Goal: Task Accomplishment & Management: Manage account settings

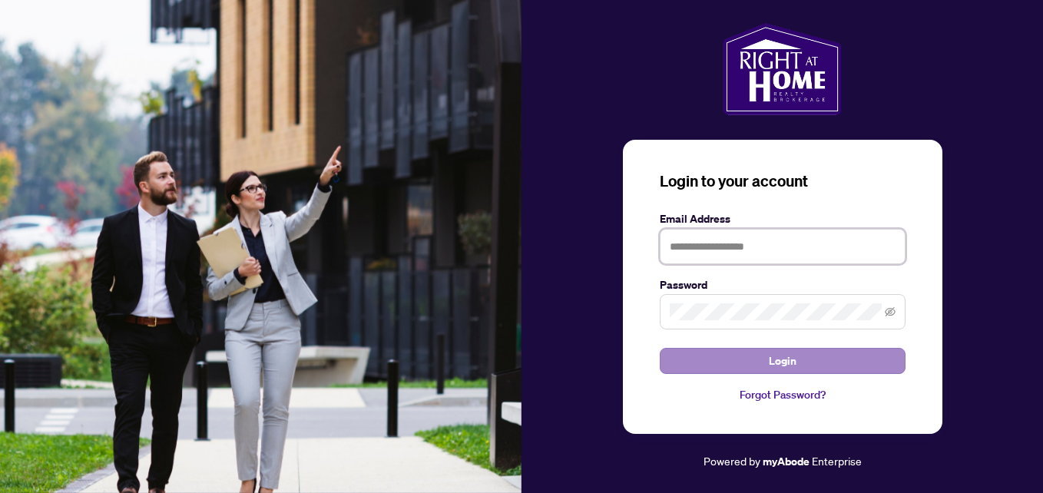
type input "**********"
click at [794, 363] on span "Login" at bounding box center [783, 361] width 28 height 25
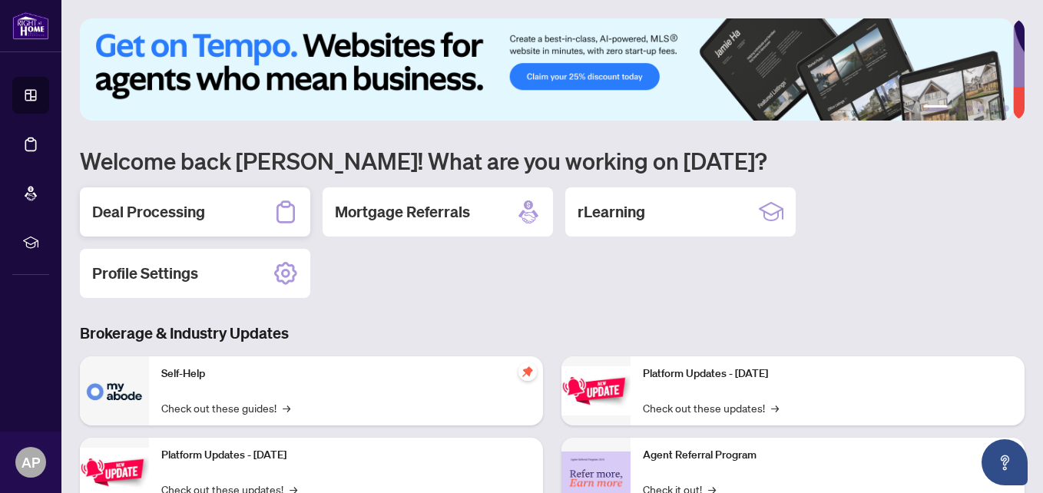
click at [204, 213] on h2 "Deal Processing" at bounding box center [148, 212] width 113 height 22
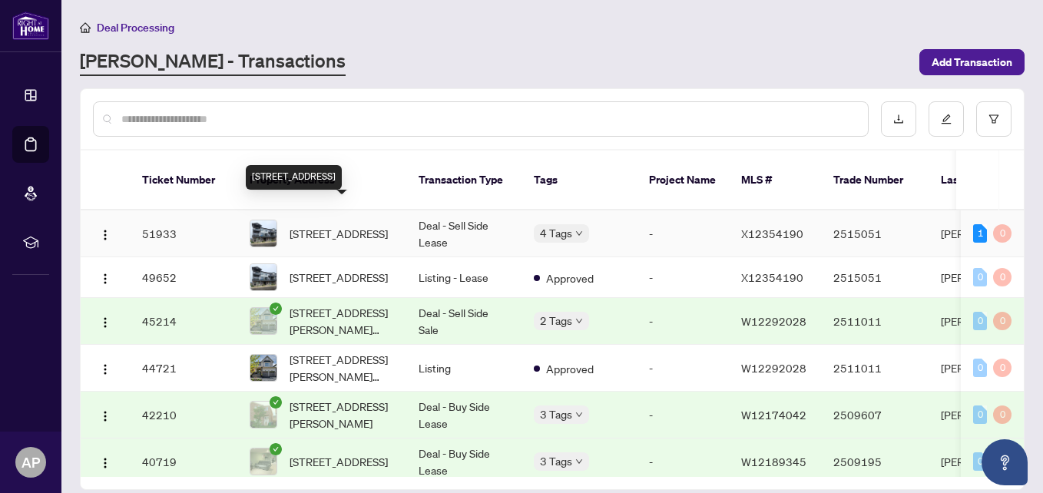
click at [323, 225] on span "[STREET_ADDRESS]" at bounding box center [339, 233] width 98 height 17
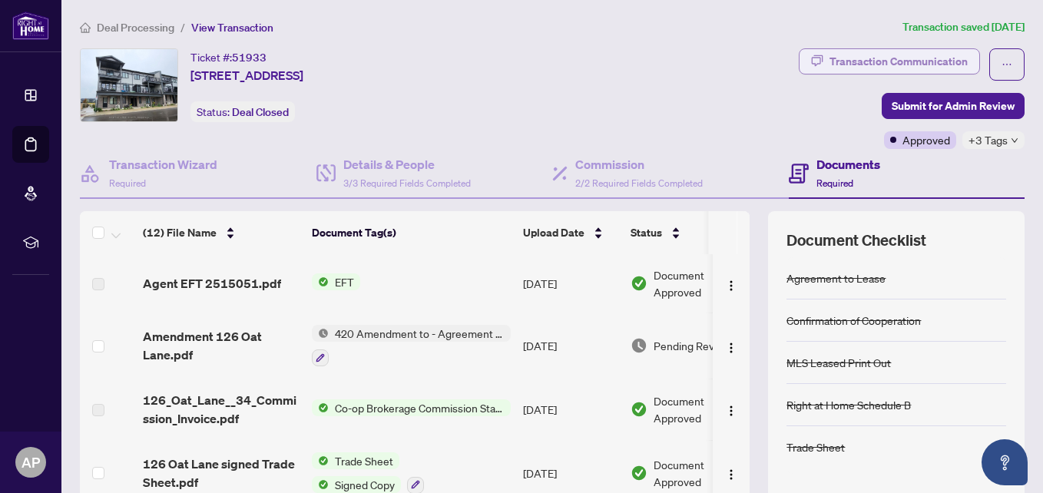
click at [856, 60] on div "Transaction Communication" at bounding box center [899, 61] width 138 height 25
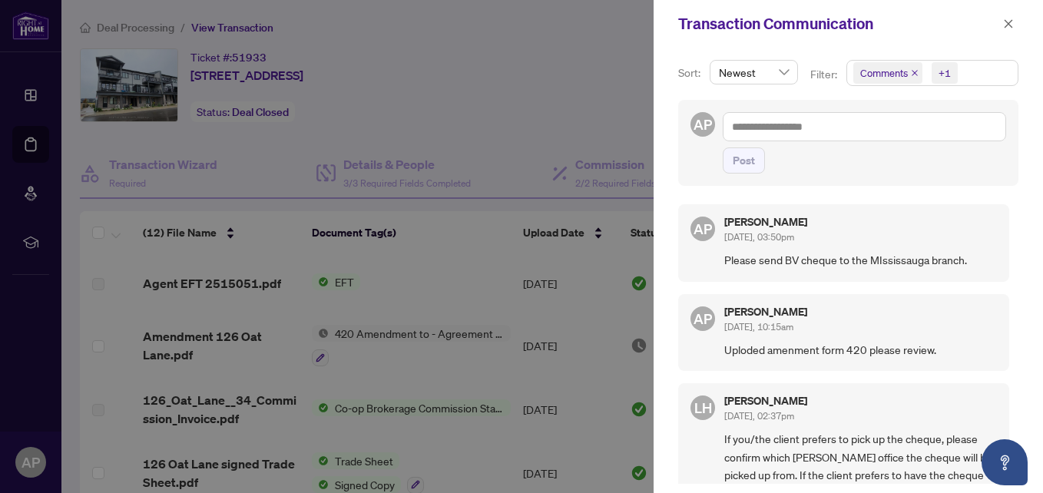
click at [582, 54] on div at bounding box center [521, 246] width 1043 height 493
click at [572, 83] on div at bounding box center [521, 246] width 1043 height 493
click at [1010, 31] on span "button" at bounding box center [1008, 24] width 11 height 25
click at [1010, 31] on div "Transaction Communication" at bounding box center [849, 24] width 390 height 48
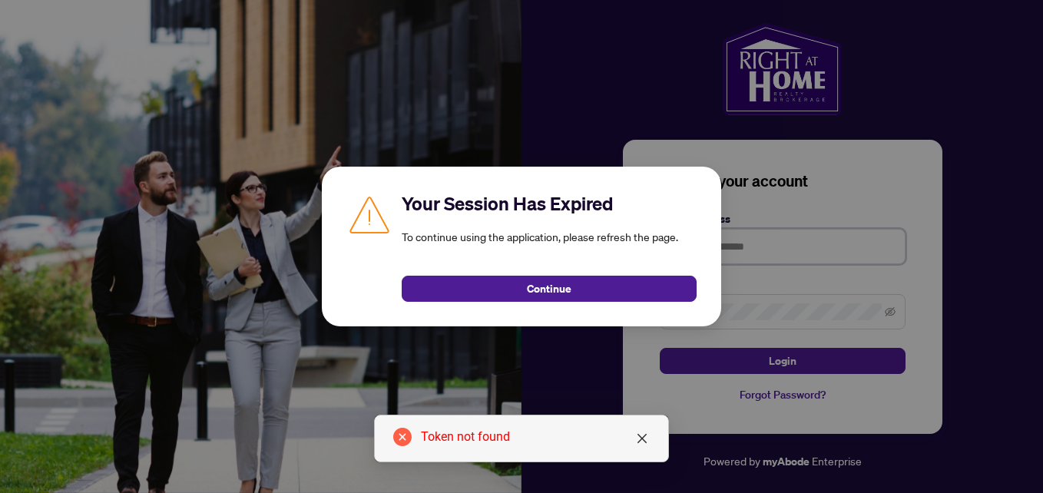
type input "**********"
click at [636, 433] on icon "close" at bounding box center [642, 439] width 12 height 12
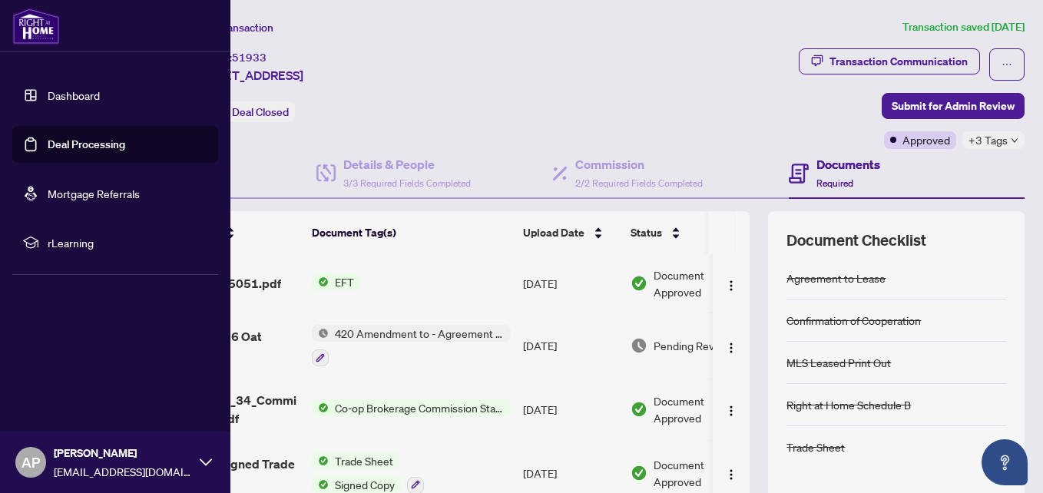
click at [173, 461] on span "[PERSON_NAME]" at bounding box center [123, 453] width 138 height 17
click at [74, 373] on span "Logout" at bounding box center [62, 371] width 35 height 25
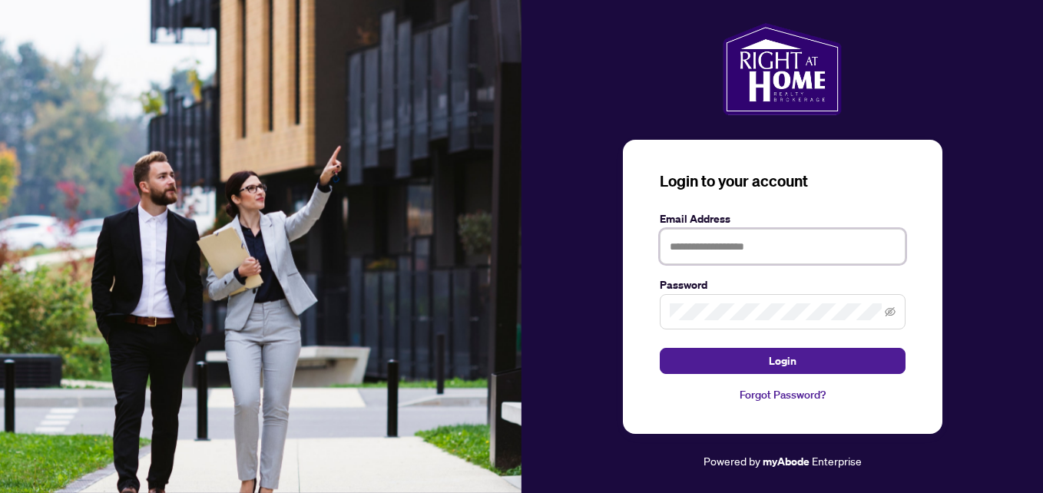
type input "**********"
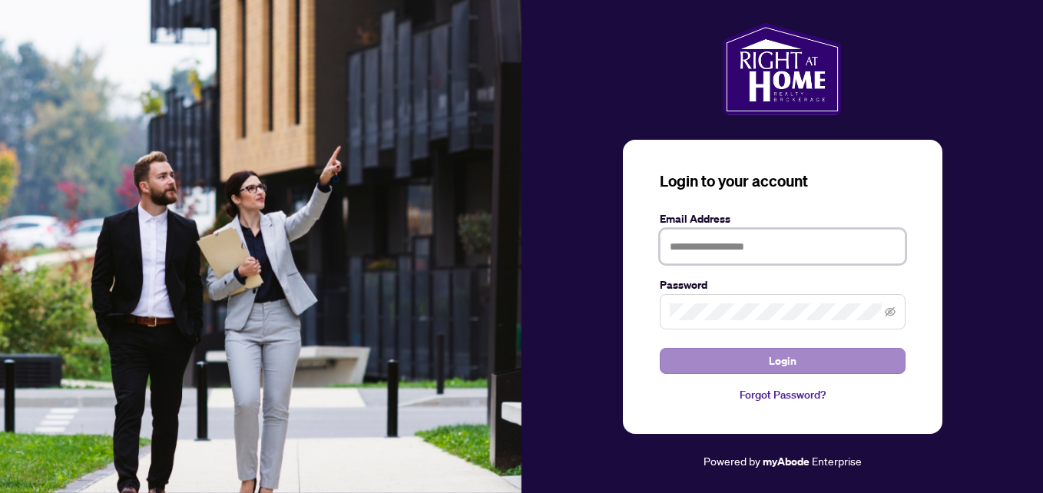
type input "**********"
click at [803, 353] on button "Login" at bounding box center [783, 361] width 246 height 26
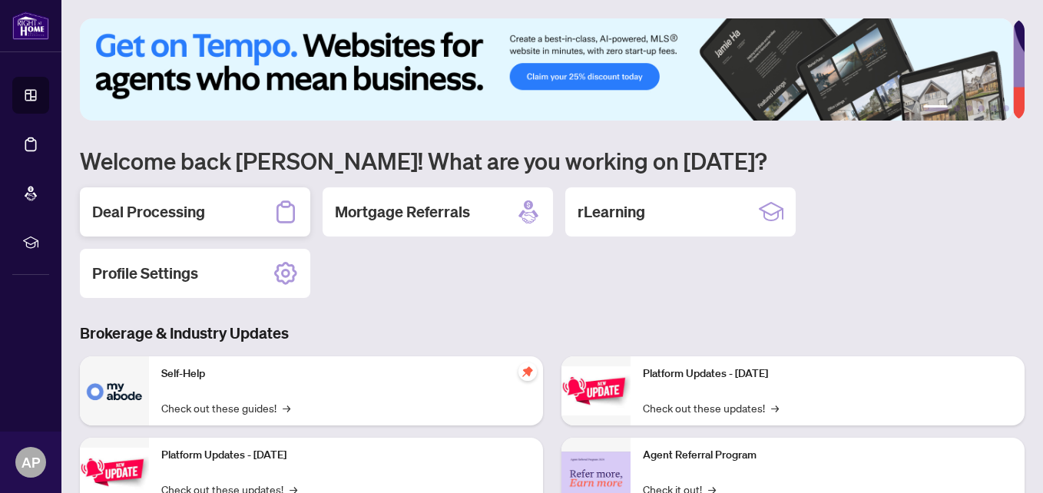
click at [161, 209] on h2 "Deal Processing" at bounding box center [148, 212] width 113 height 22
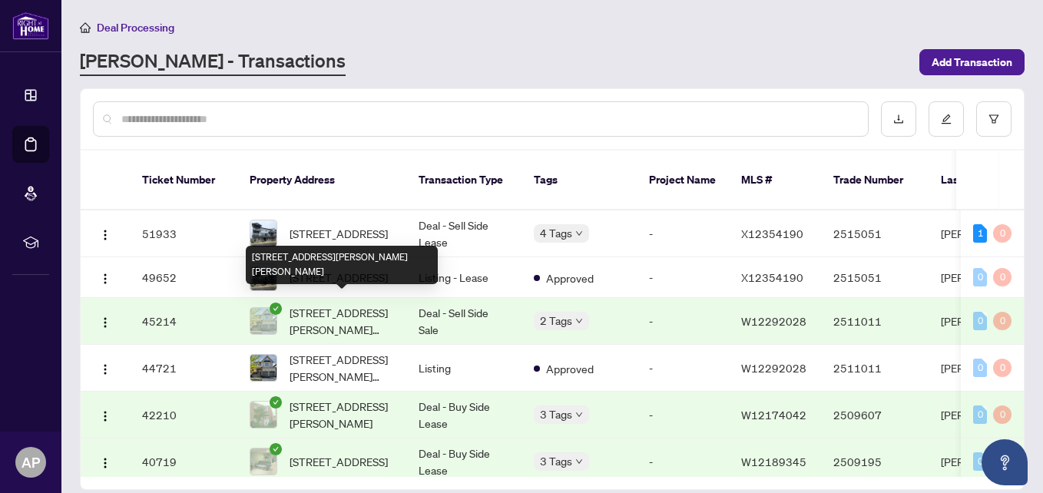
click at [355, 309] on span "[STREET_ADDRESS][PERSON_NAME][PERSON_NAME]" at bounding box center [342, 321] width 104 height 34
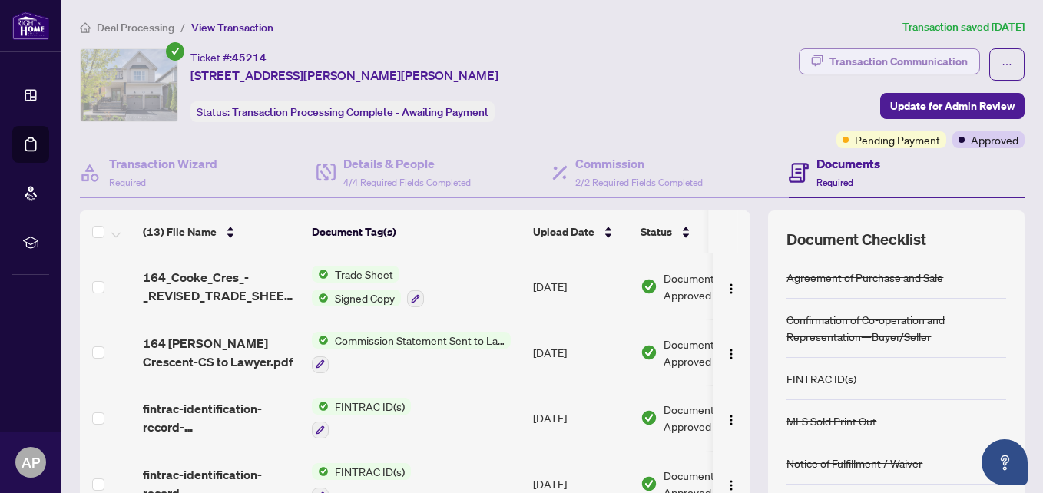
click at [907, 60] on div "Transaction Communication" at bounding box center [899, 61] width 138 height 25
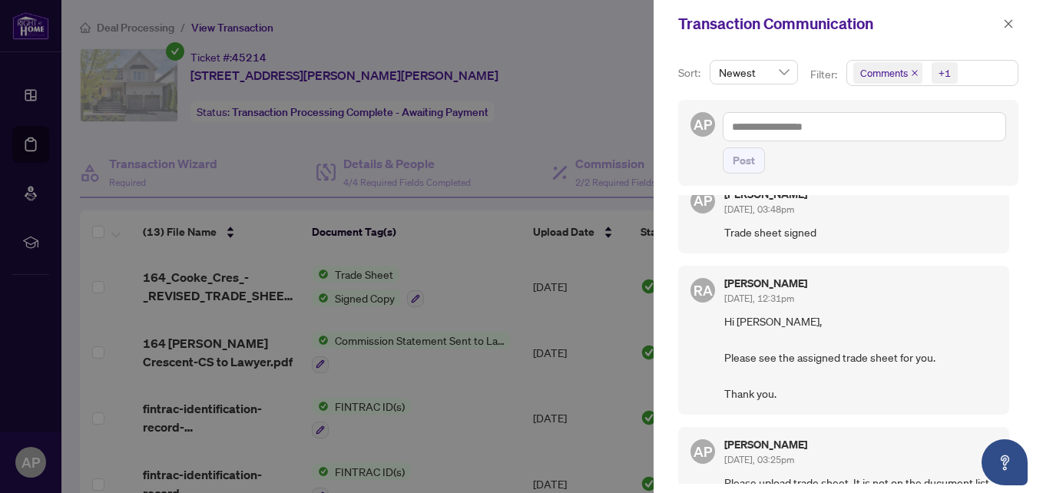
scroll to position [77, 0]
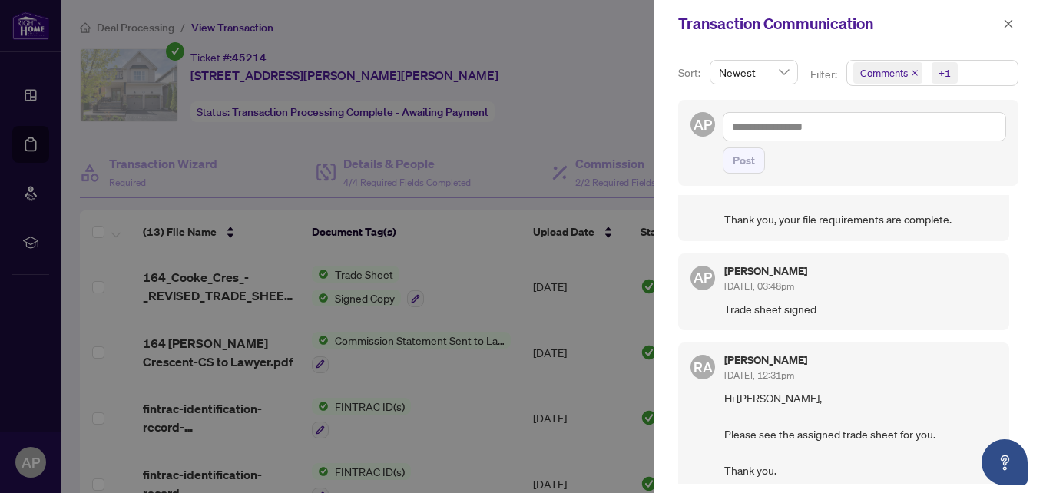
click at [630, 81] on div at bounding box center [521, 246] width 1043 height 493
click at [1010, 23] on icon "close" at bounding box center [1009, 23] width 8 height 8
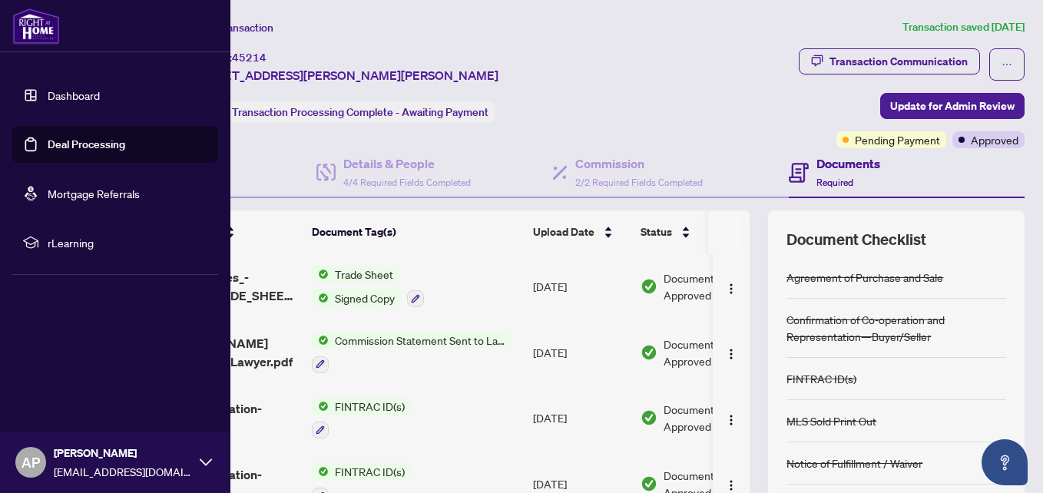
click at [33, 456] on span "AP" at bounding box center [31, 463] width 18 height 22
click at [73, 369] on span "Logout" at bounding box center [62, 371] width 35 height 25
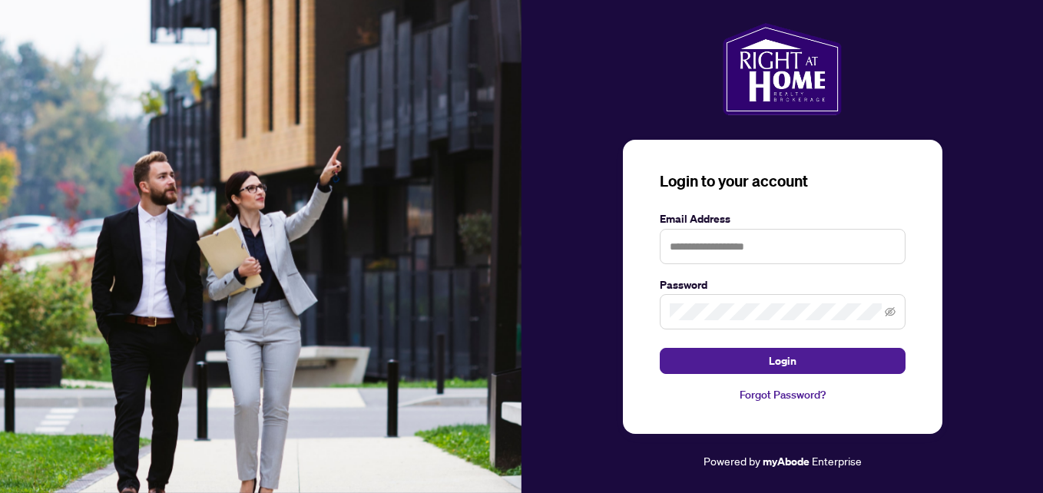
click at [51, 369] on img at bounding box center [261, 246] width 522 height 493
type input "**********"
